Goal: Information Seeking & Learning: Learn about a topic

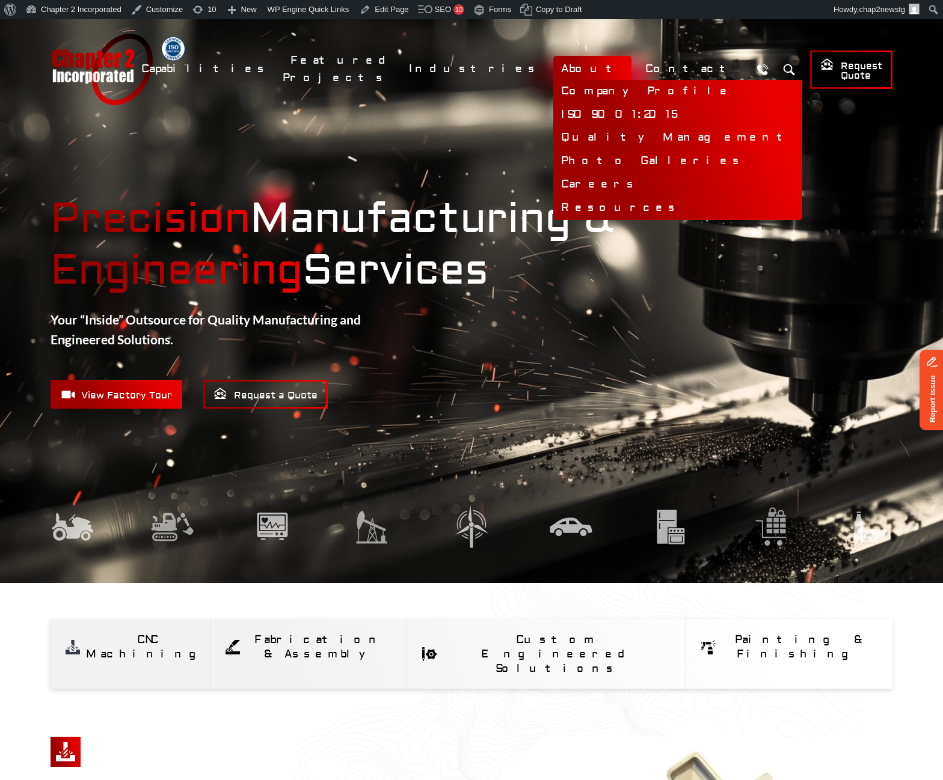
click at [616, 142] on link "Quality Management" at bounding box center [677, 137] width 249 height 23
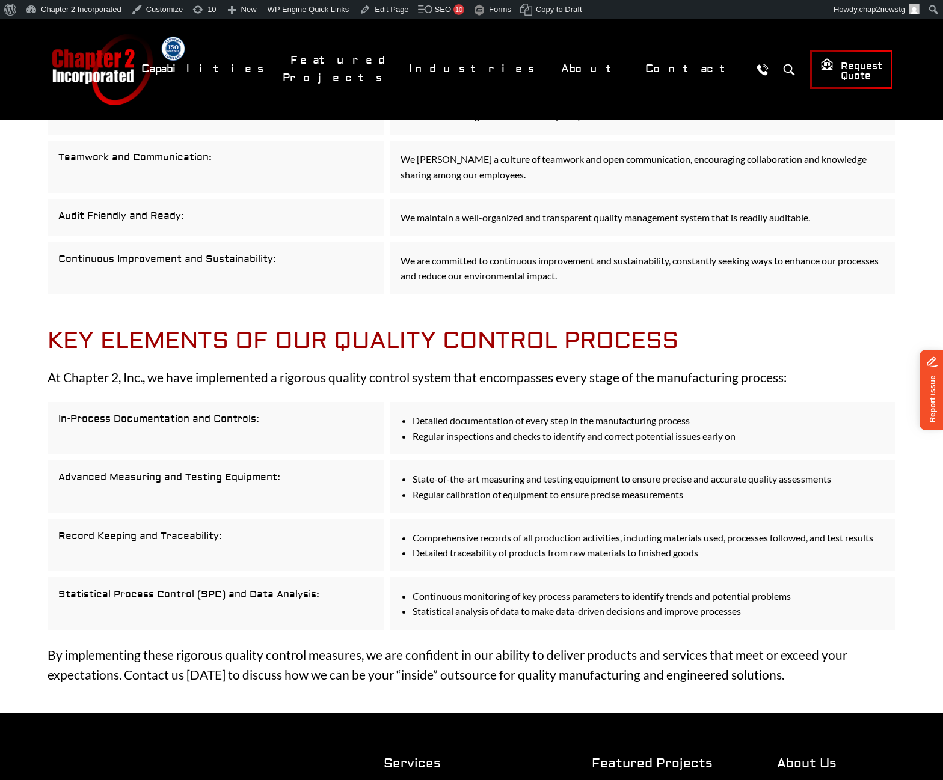
scroll to position [1142, 0]
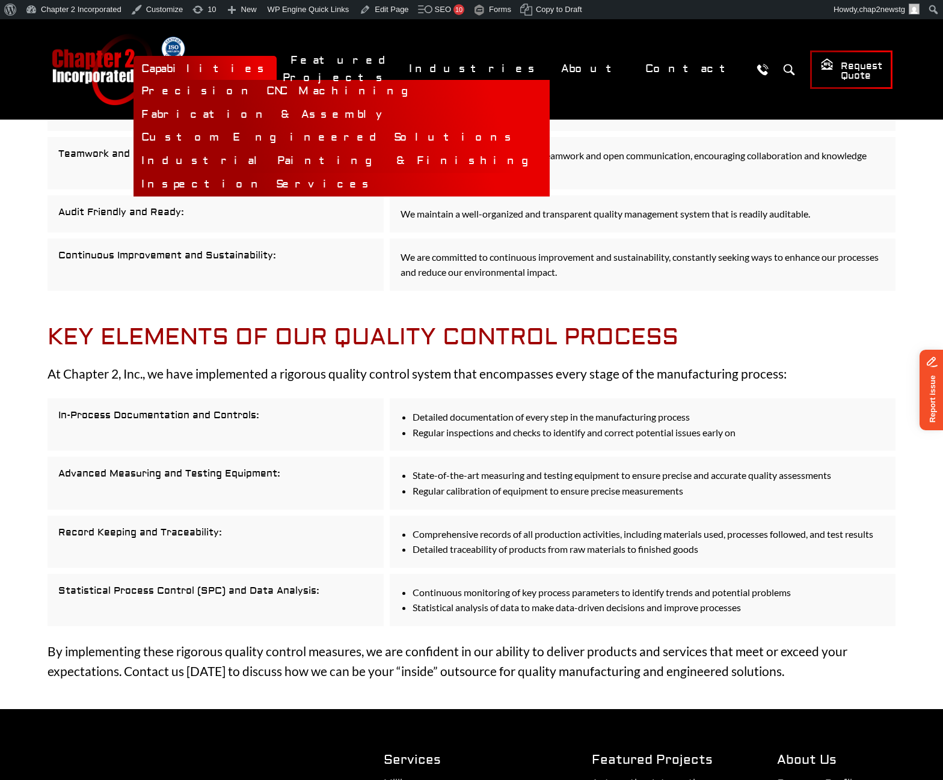
click at [352, 188] on link "Inspection Services" at bounding box center [341, 184] width 416 height 23
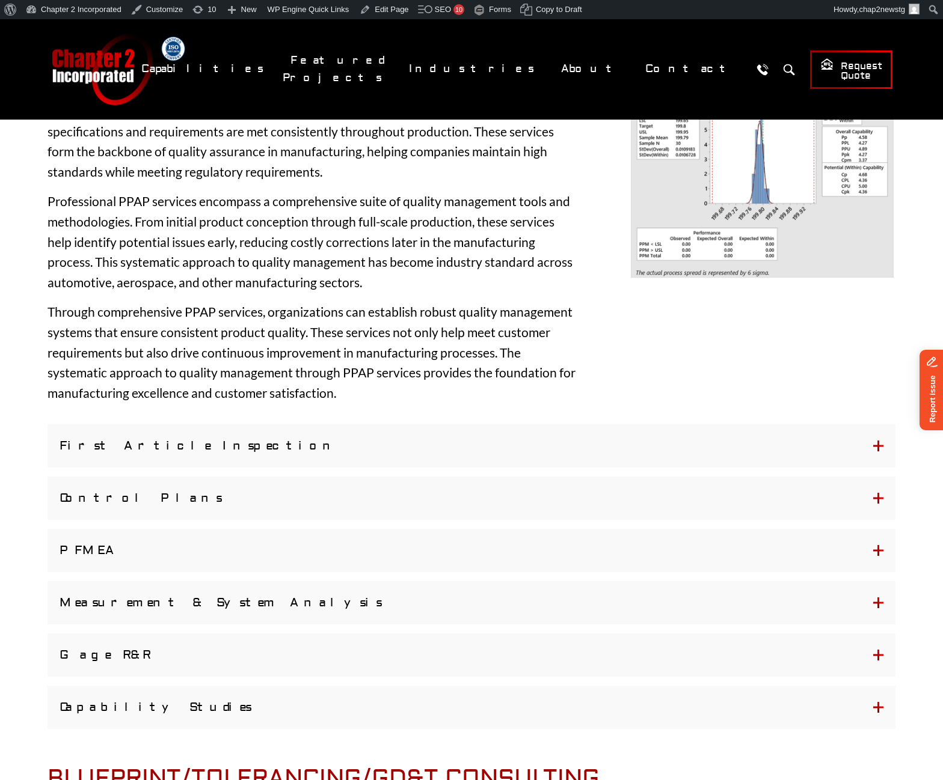
scroll to position [1022, 0]
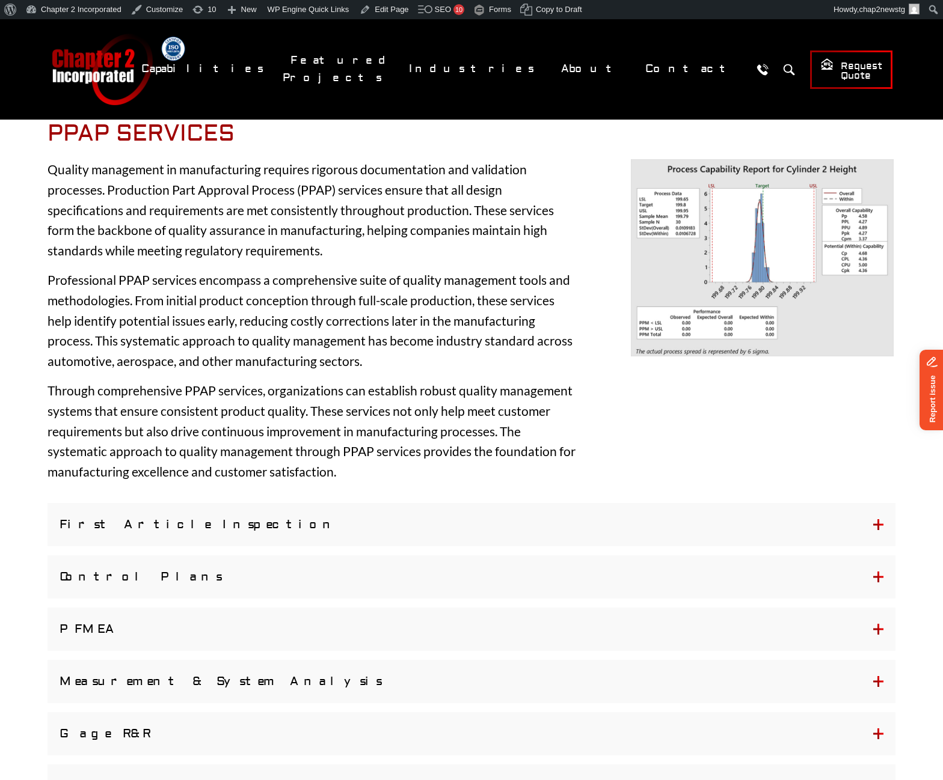
click at [878, 634] on button "PFMEA" at bounding box center [471, 629] width 848 height 43
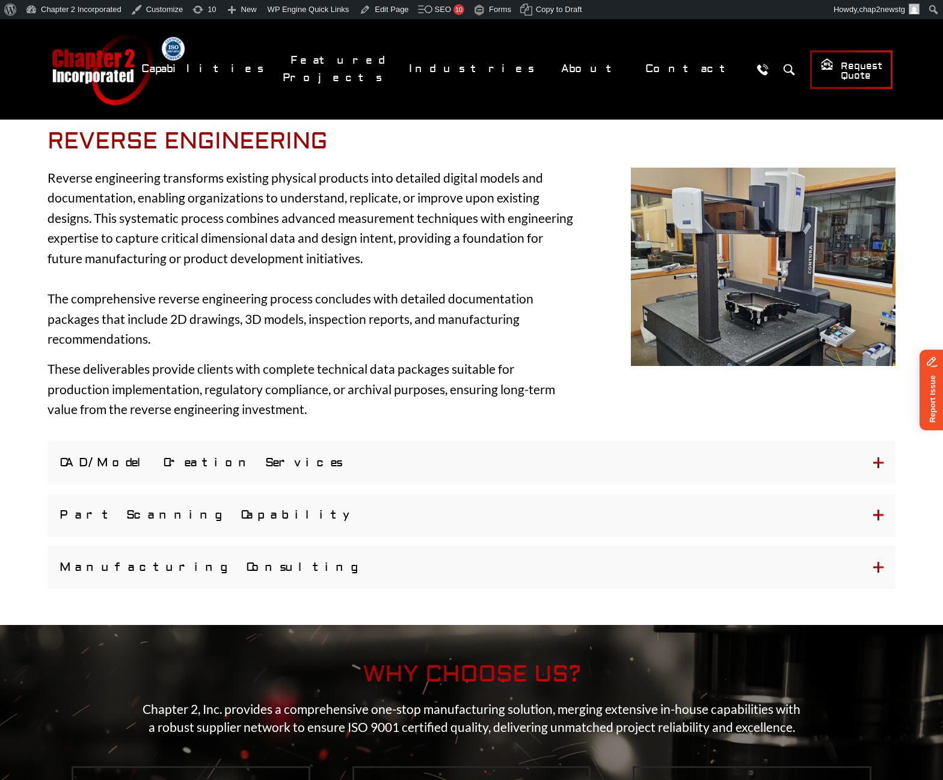
scroll to position [2772, 0]
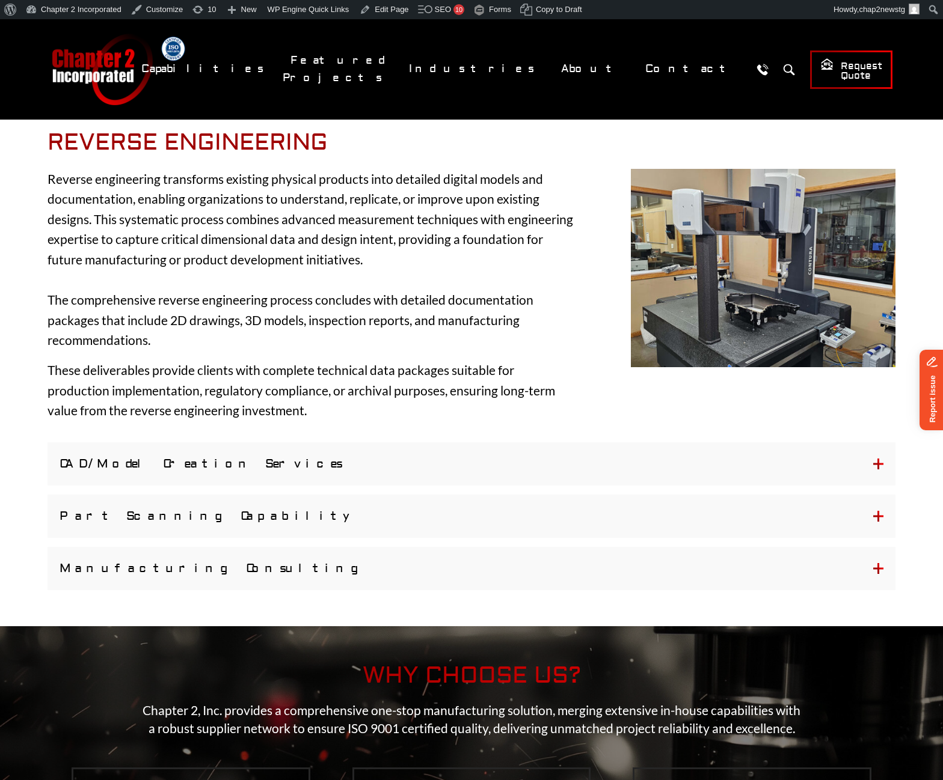
click at [93, 513] on button "Part Scanning Capability" at bounding box center [471, 516] width 848 height 43
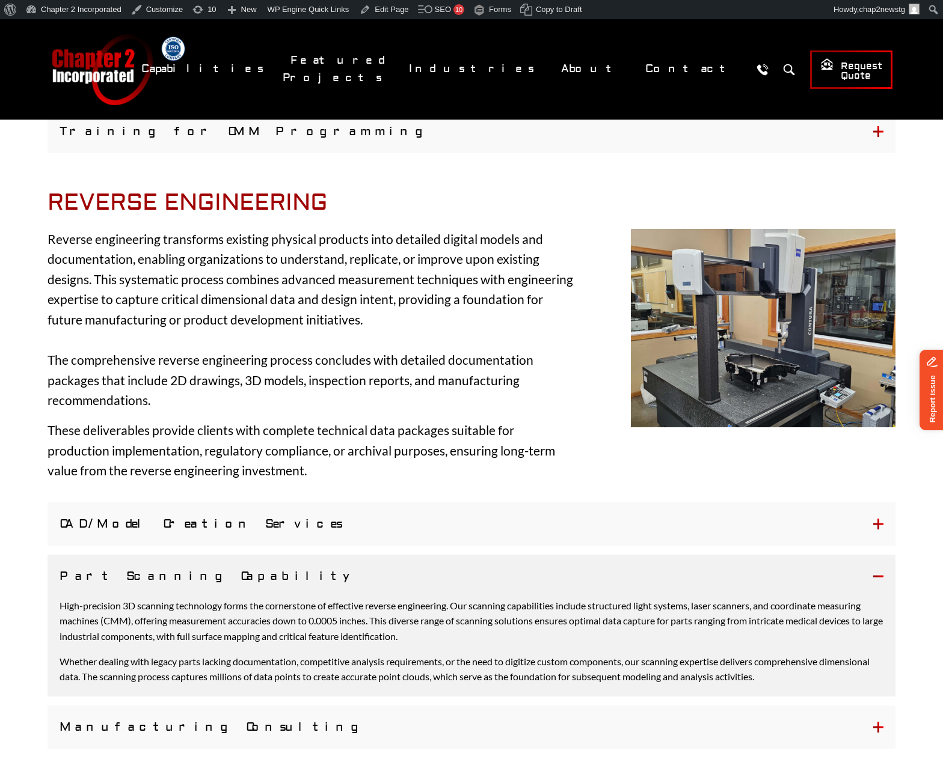
scroll to position [2833, 0]
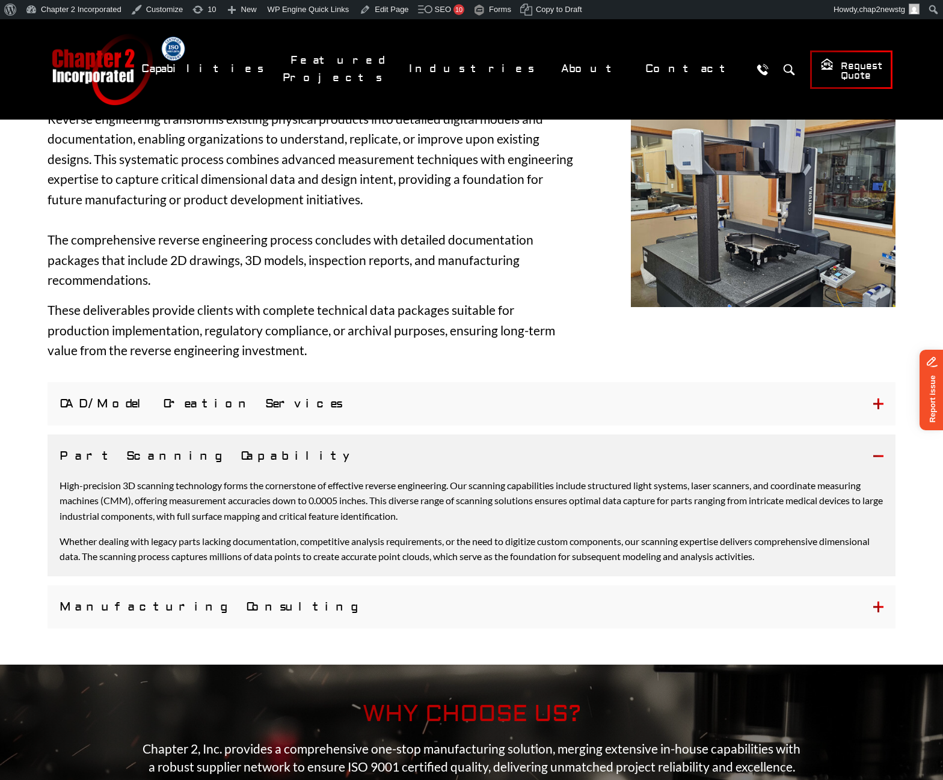
click at [876, 608] on button "Manufacturing Consulting" at bounding box center [471, 607] width 848 height 43
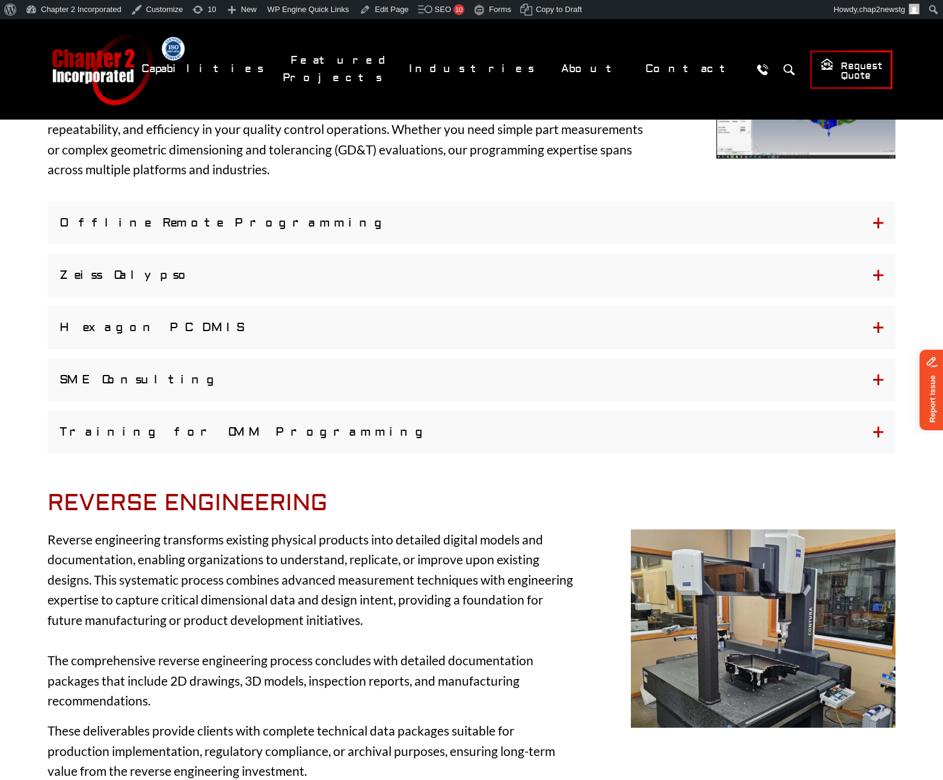
scroll to position [2231, 0]
